Goal: Task Accomplishment & Management: Manage account settings

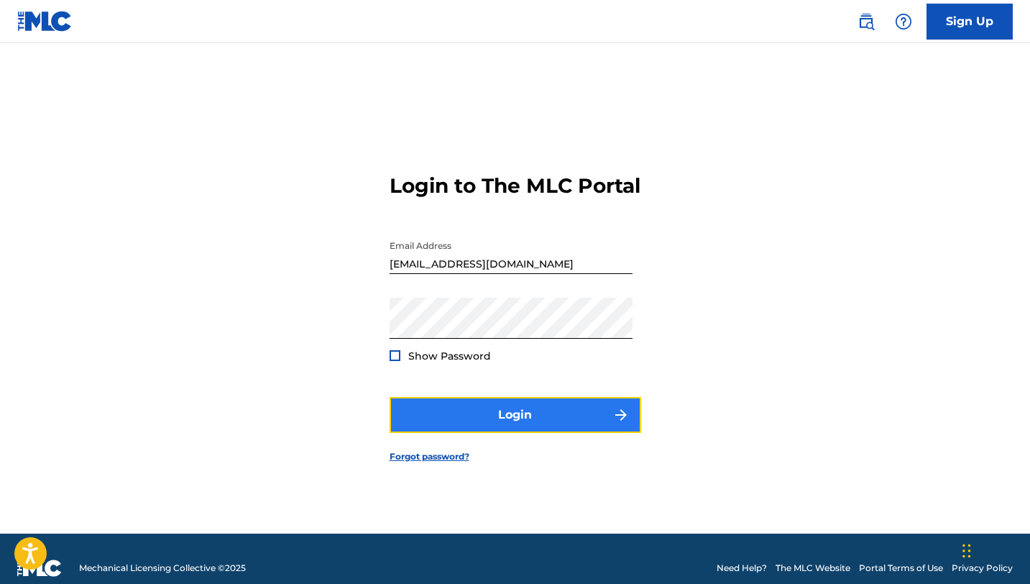
click at [532, 422] on button "Login" at bounding box center [516, 415] width 252 height 36
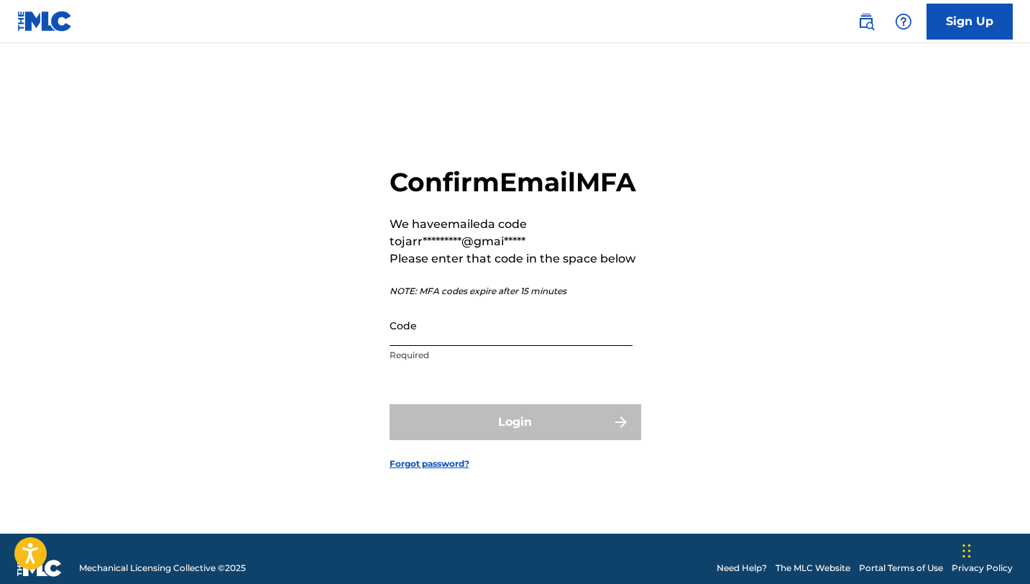
click at [470, 346] on input "Code" at bounding box center [511, 325] width 243 height 41
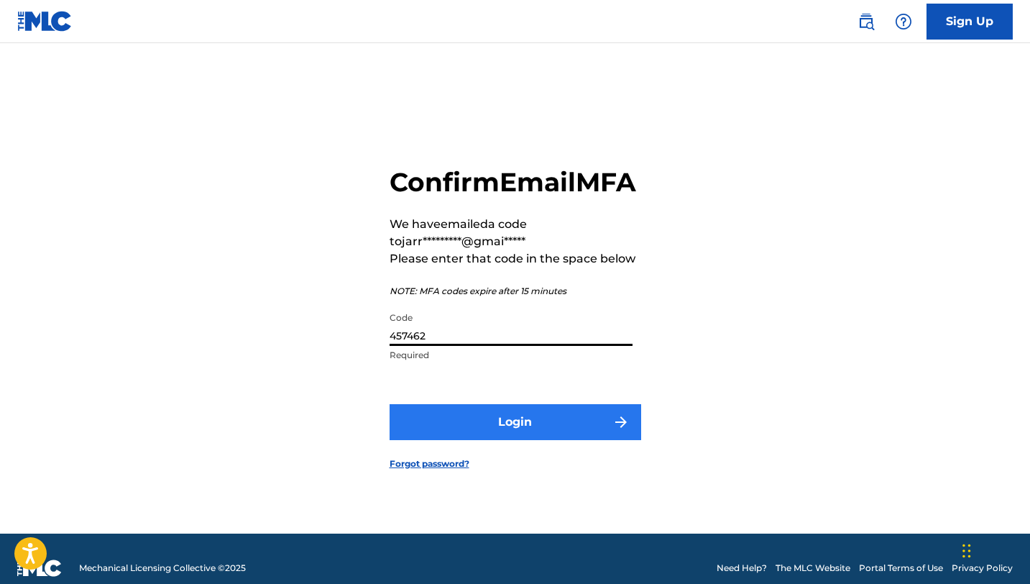
type input "457462"
click at [543, 436] on button "Login" at bounding box center [516, 422] width 252 height 36
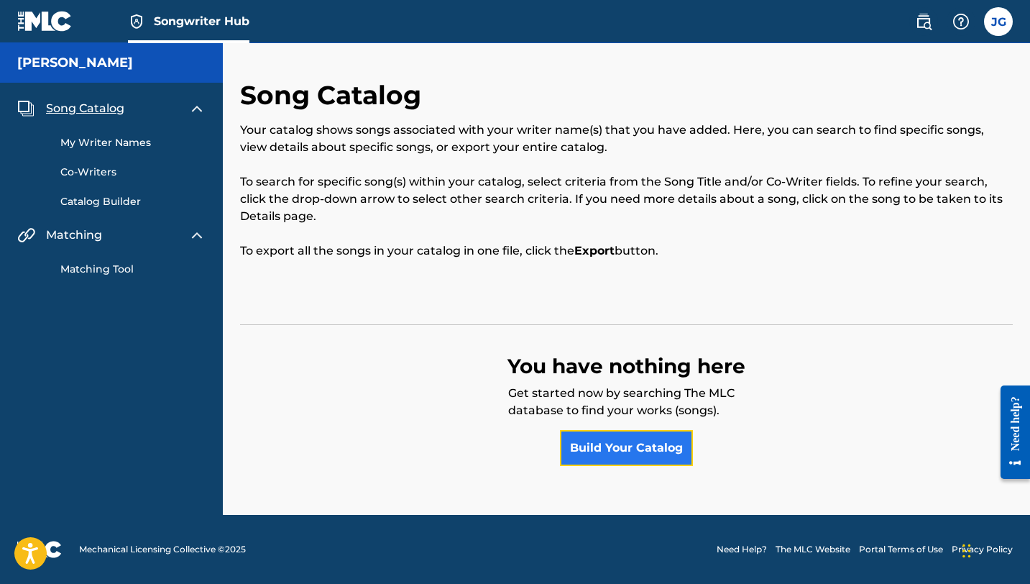
click at [592, 453] on link "Build Your Catalog" at bounding box center [626, 448] width 133 height 36
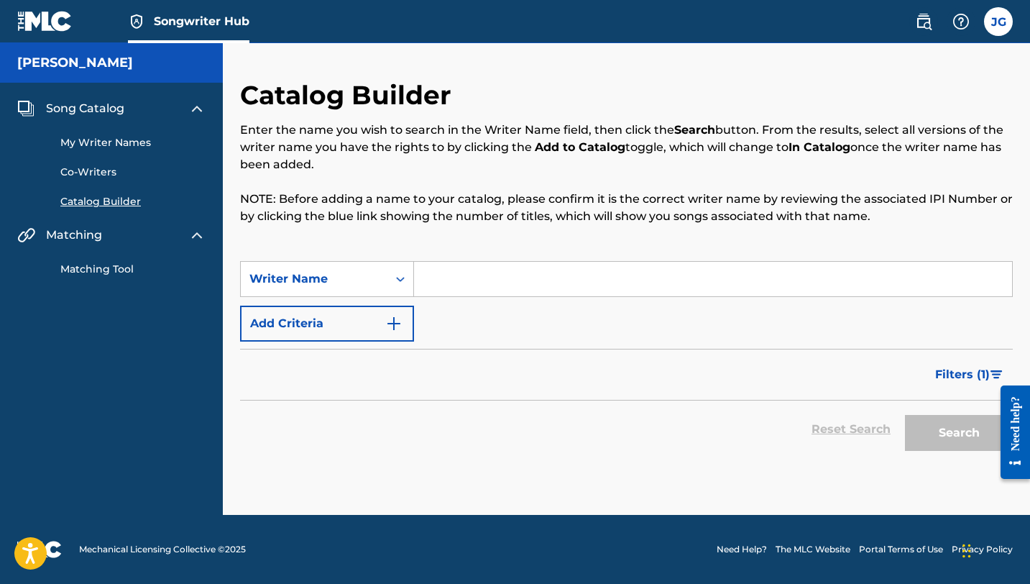
click at [463, 281] on input "Search Form" at bounding box center [713, 279] width 598 height 35
type input "[PERSON_NAME]"
click at [941, 441] on button "Search" at bounding box center [959, 433] width 108 height 36
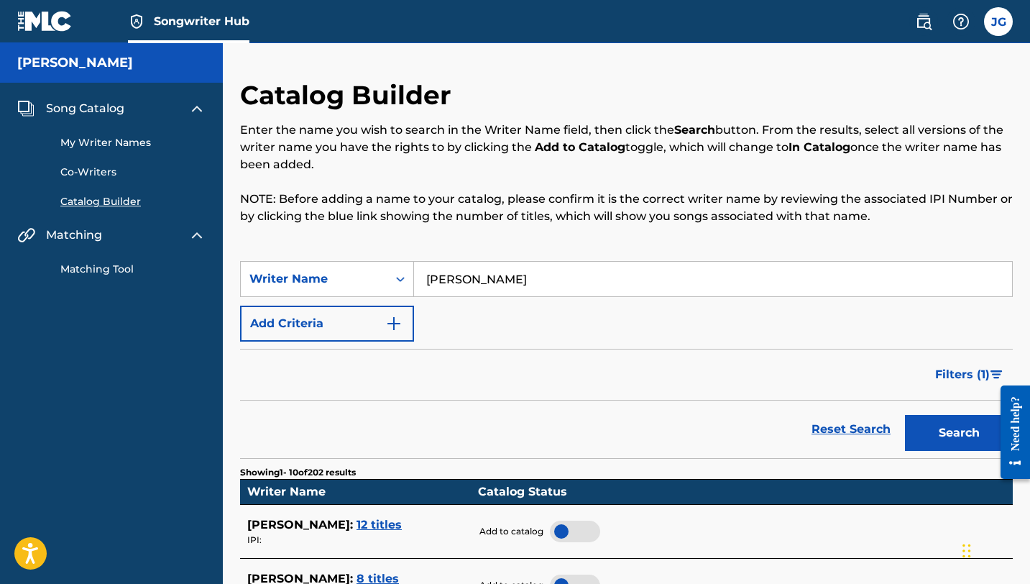
click at [142, 140] on link "My Writer Names" at bounding box center [132, 142] width 145 height 15
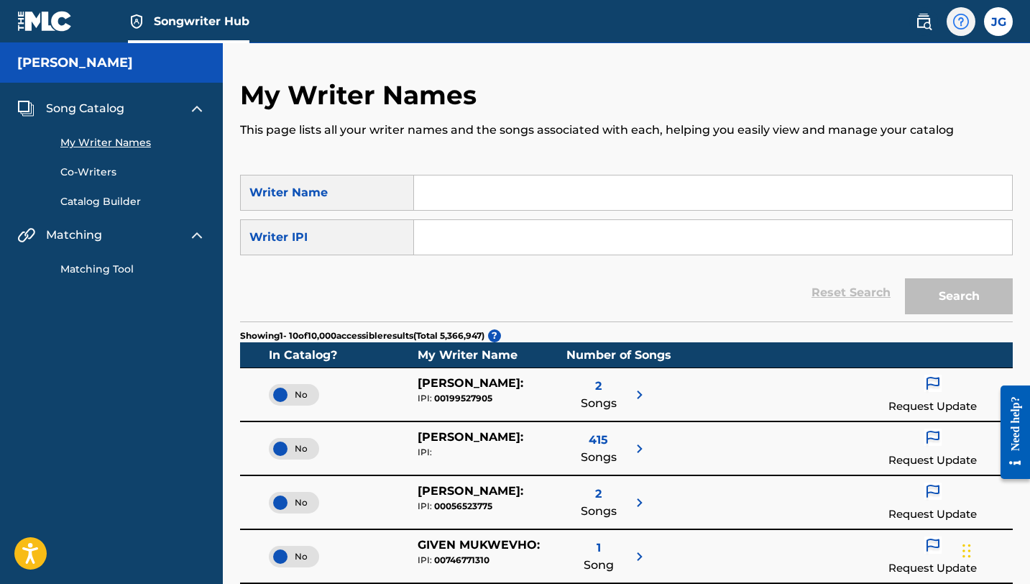
click at [960, 13] on img at bounding box center [961, 21] width 17 height 17
click at [694, 71] on div "My Writer Names This page lists all your writer names and the songs associated …" at bounding box center [626, 580] width 807 height 1074
click at [1001, 25] on label at bounding box center [998, 21] width 29 height 29
click at [999, 22] on input "[PERSON_NAME] [EMAIL_ADDRESS][DOMAIN_NAME] Notification Preferences Profile Log…" at bounding box center [999, 22] width 0 height 0
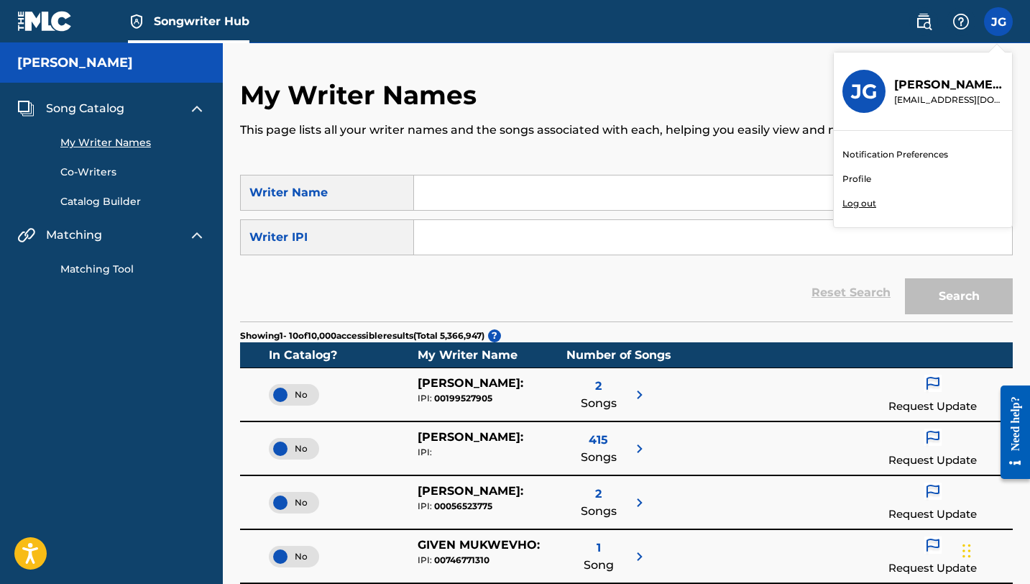
click at [858, 177] on link "Profile" at bounding box center [857, 179] width 29 height 13
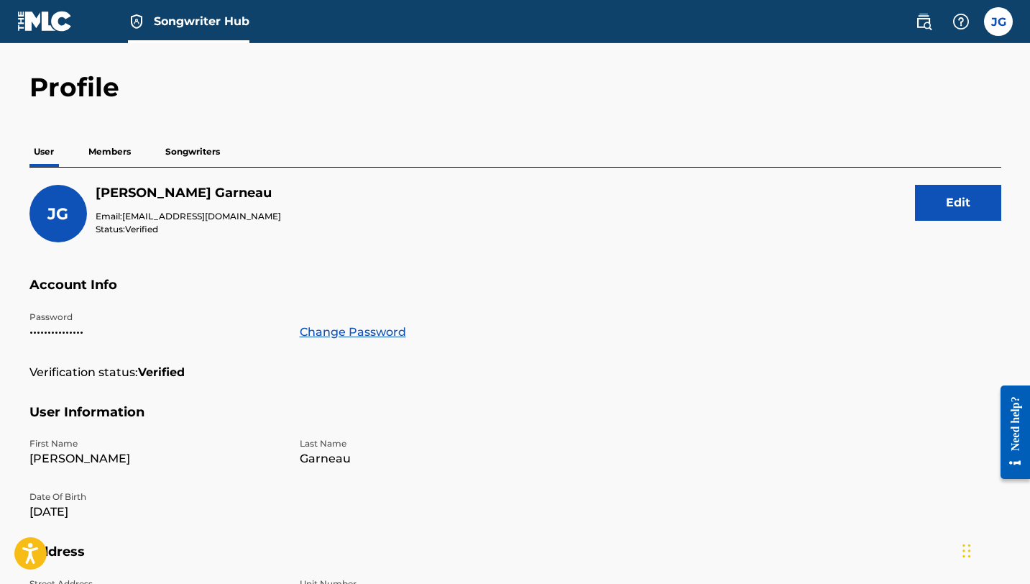
scroll to position [46, 0]
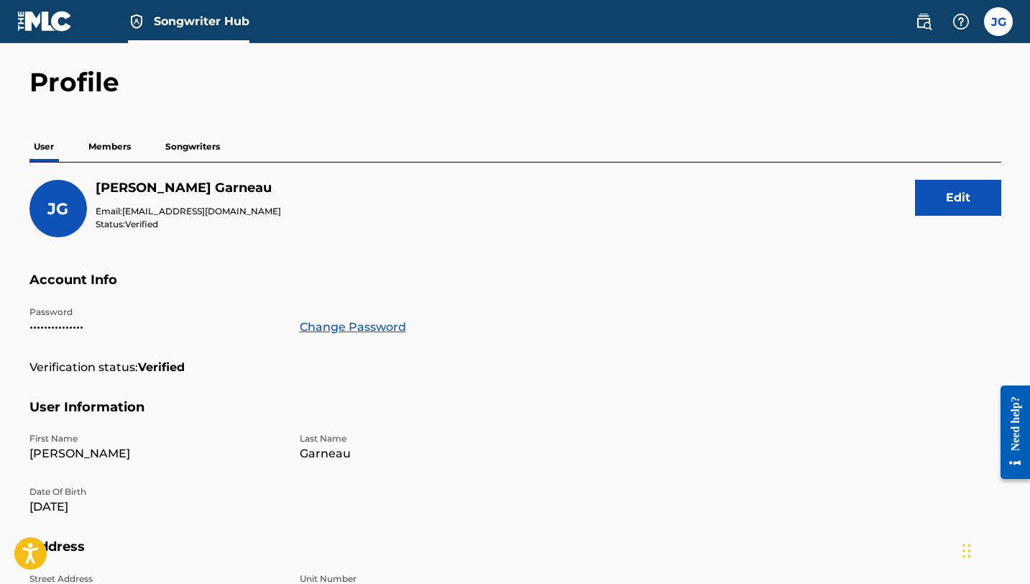
click at [115, 148] on p "Members" at bounding box center [109, 147] width 51 height 30
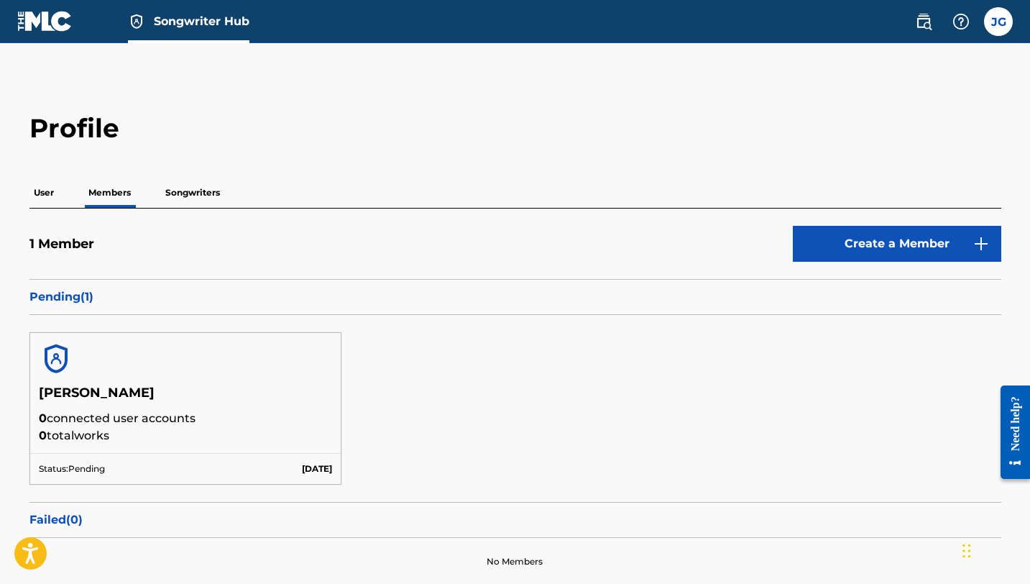
click at [195, 194] on p "Songwriters" at bounding box center [192, 193] width 63 height 30
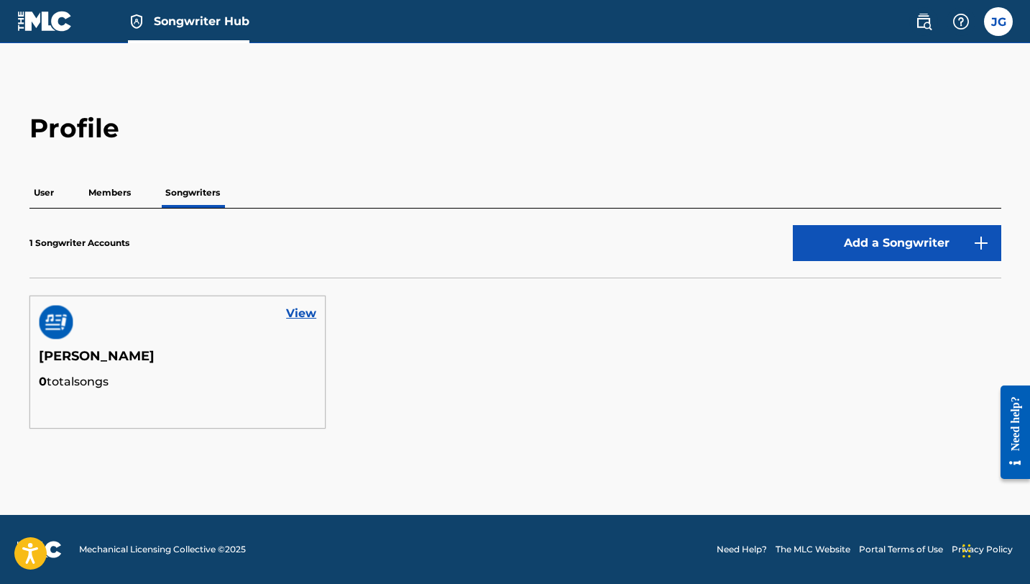
click at [54, 196] on p "User" at bounding box center [43, 193] width 29 height 30
